Goal: Information Seeking & Learning: Find specific fact

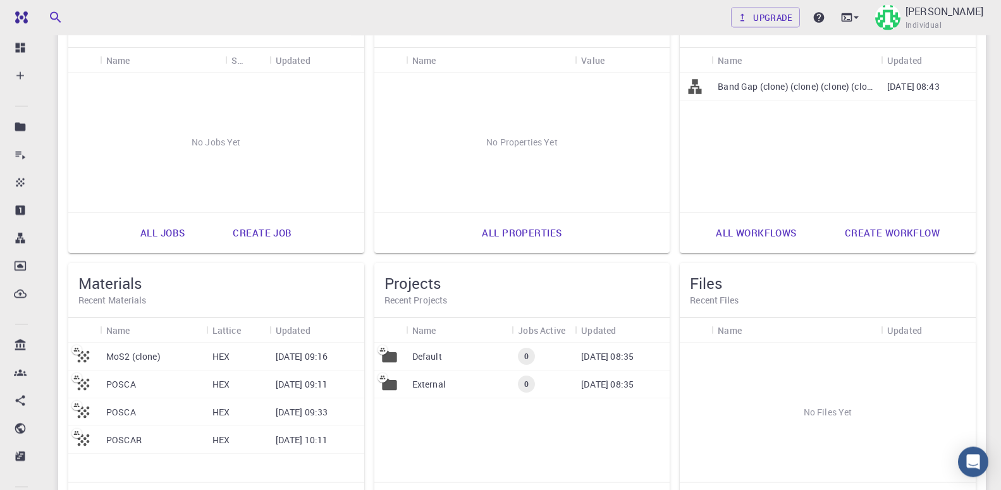
scroll to position [129, 0]
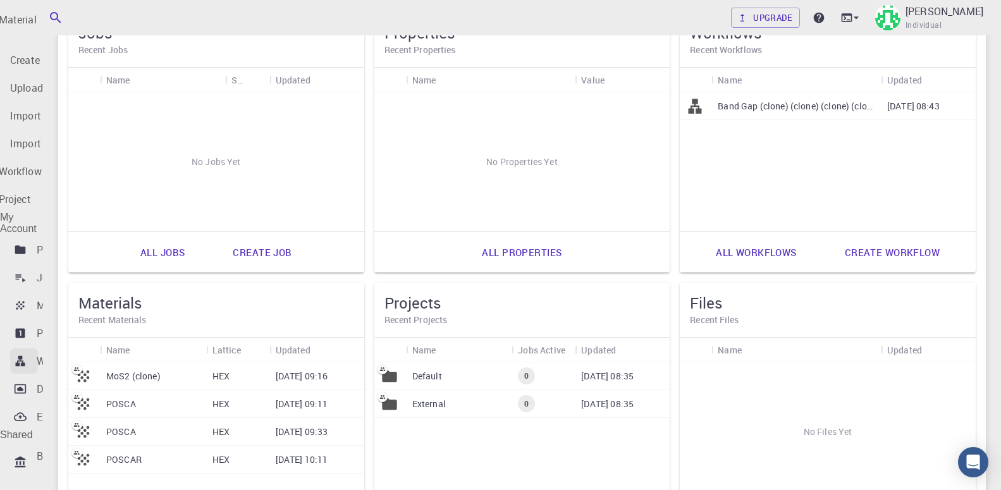
click at [85, 354] on div "Workflows" at bounding box center [61, 361] width 48 height 15
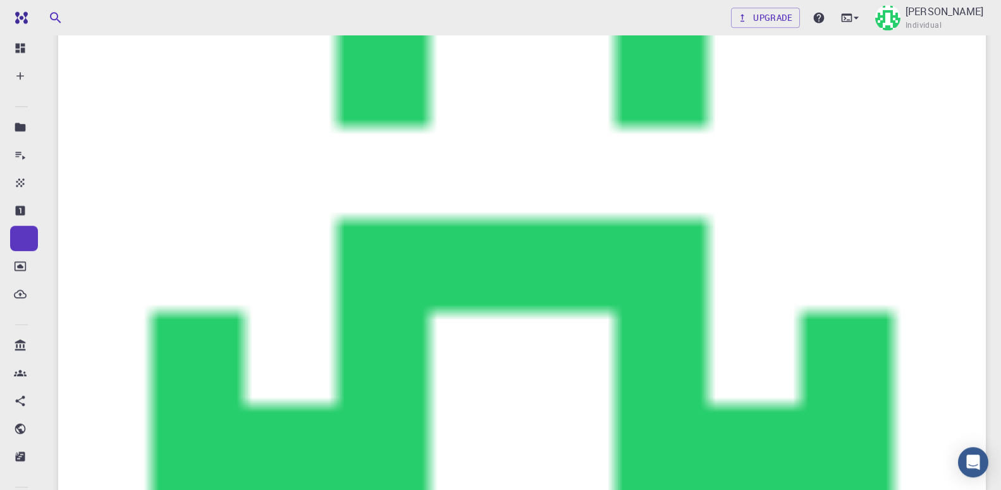
scroll to position [65, 0]
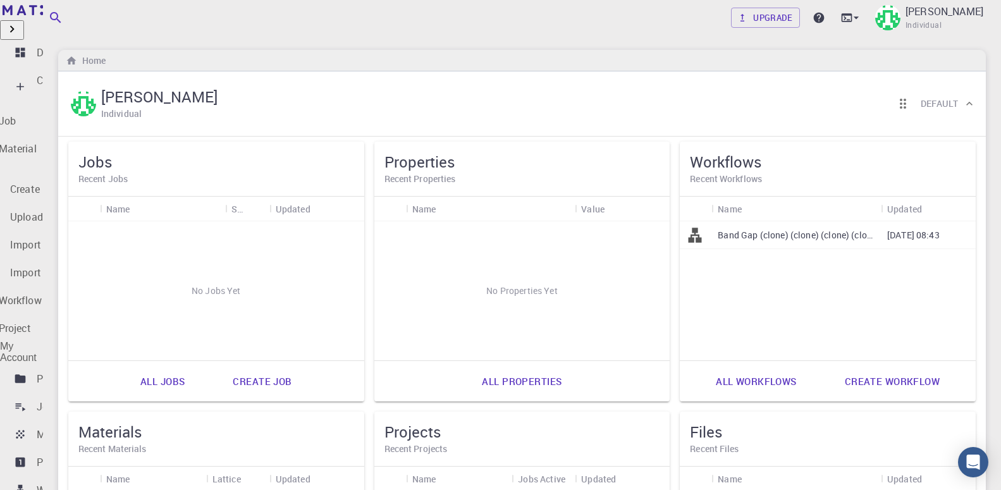
click at [59, 455] on p "Properties" at bounding box center [60, 462] width 47 height 15
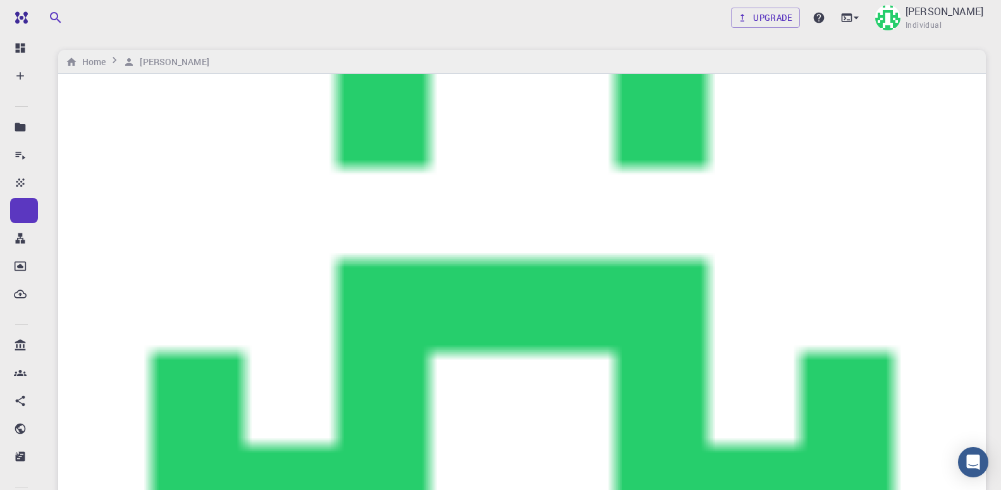
checkbox input "true"
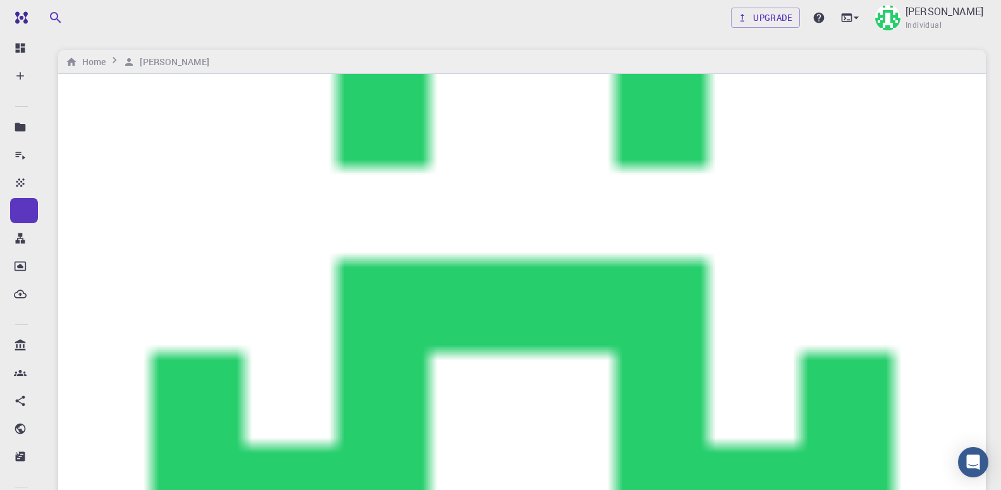
checkbox input "false"
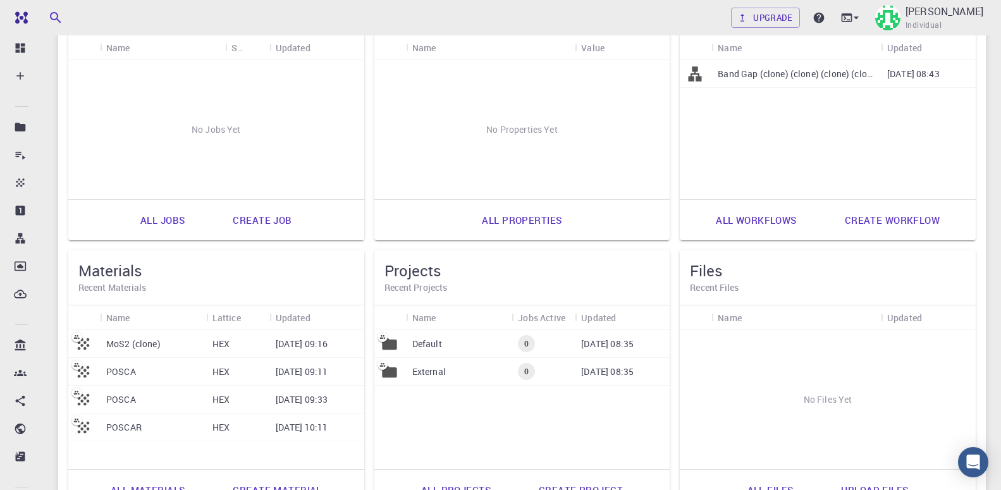
scroll to position [290, 0]
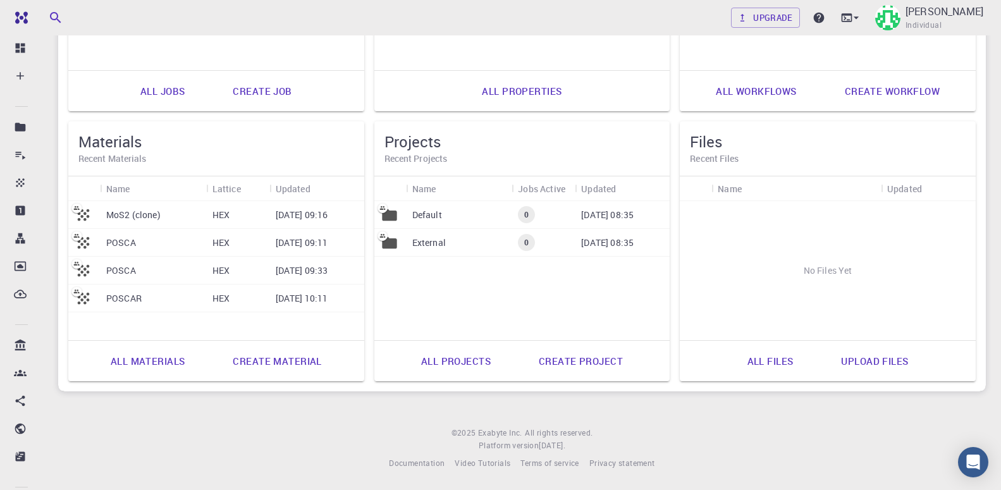
click at [274, 354] on link "Create material" at bounding box center [277, 361] width 116 height 30
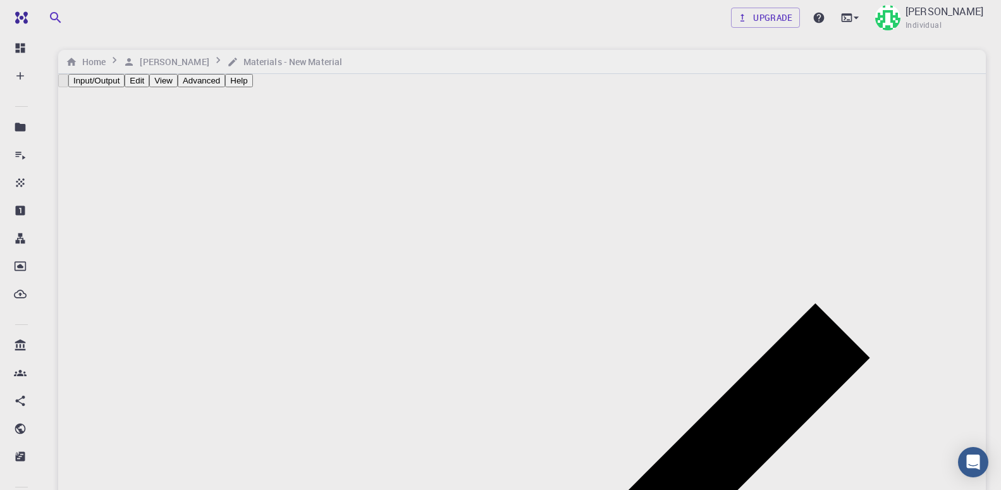
click at [225, 87] on button "Advanced" at bounding box center [201, 80] width 47 height 13
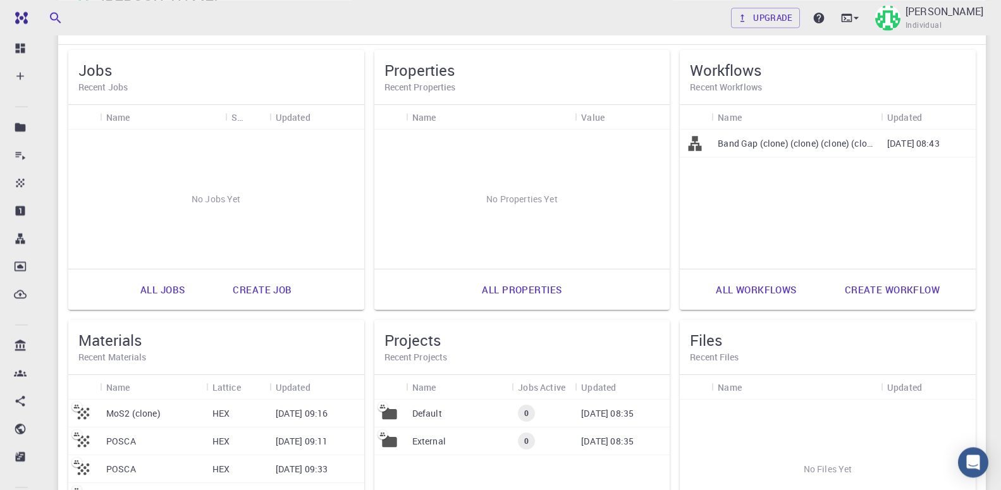
scroll to position [161, 0]
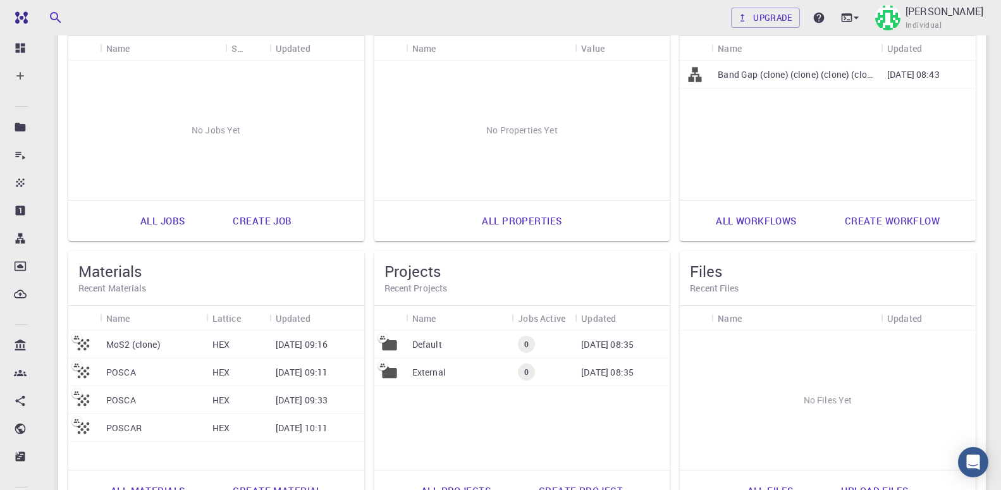
click at [549, 230] on link "All properties" at bounding box center [522, 221] width 108 height 30
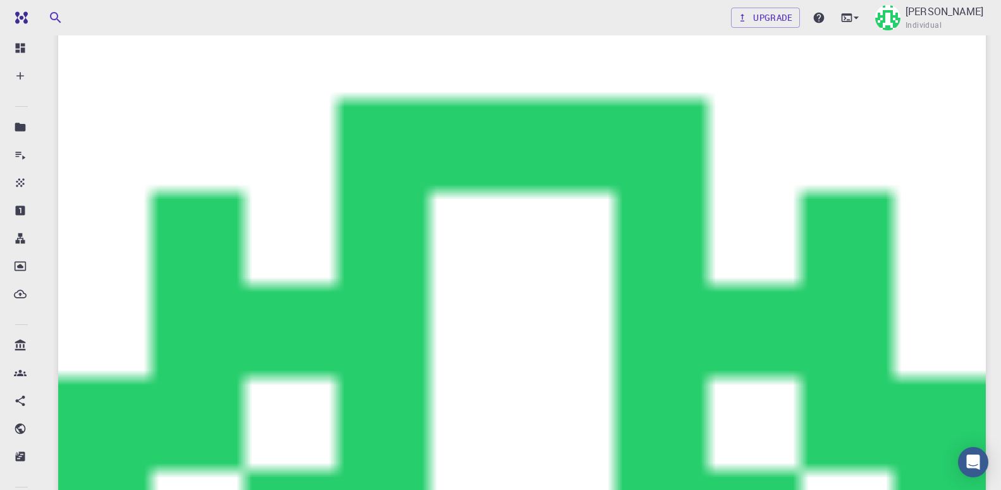
scroll to position [91, 0]
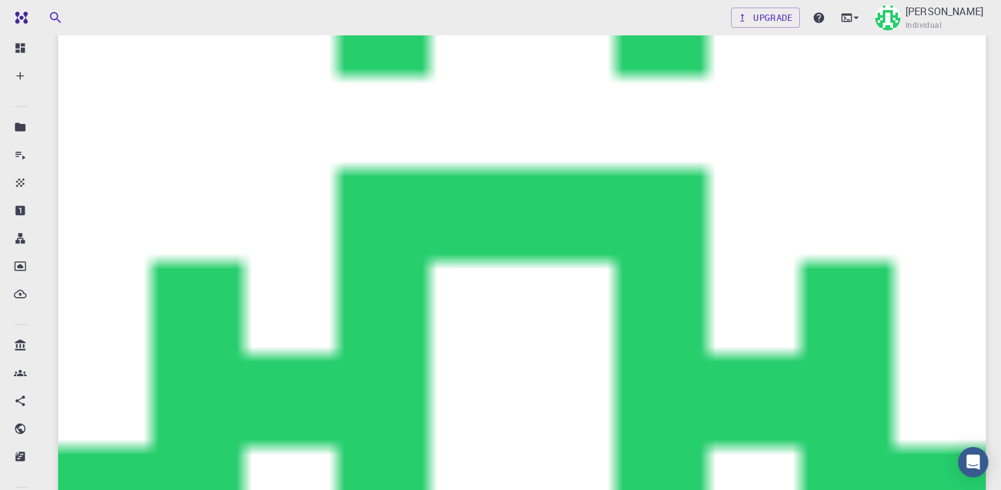
type input "MoS2"
